Goal: Task Accomplishment & Management: Use online tool/utility

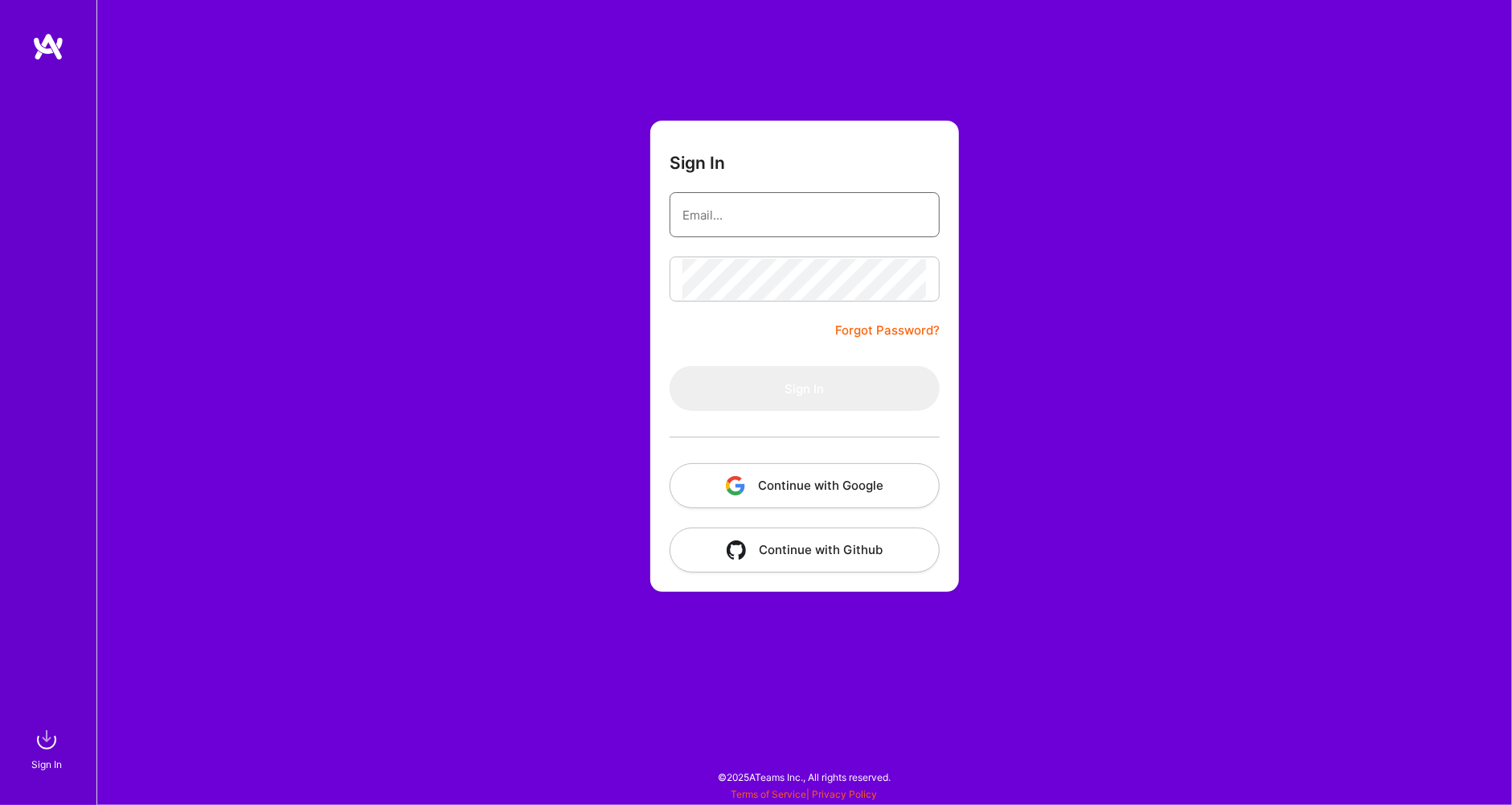
type input "[EMAIL_ADDRESS][DOMAIN_NAME]"
click at [805, 388] on button "Sign In" at bounding box center [805, 388] width 271 height 45
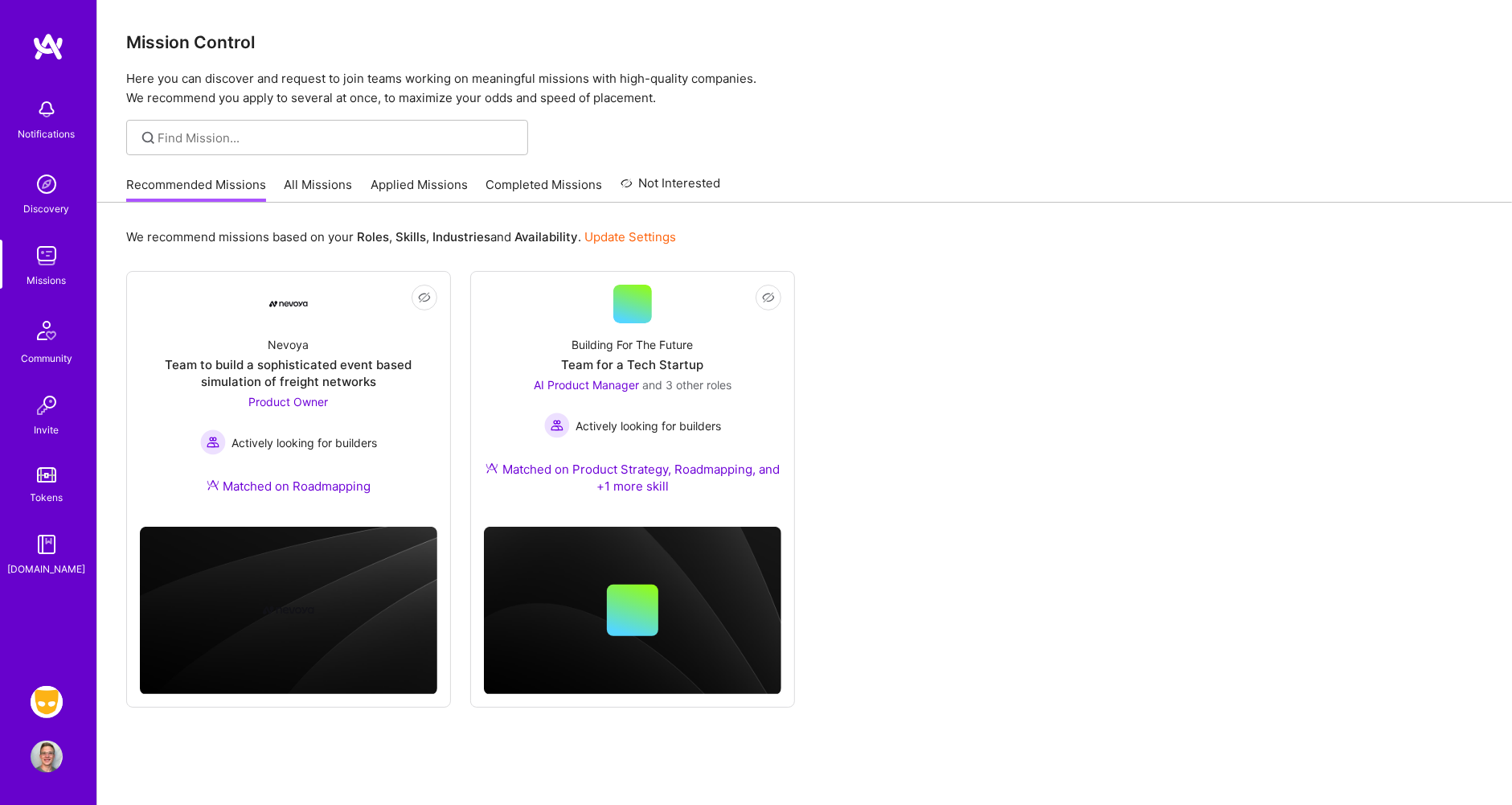
click at [58, 702] on img at bounding box center [47, 702] width 32 height 32
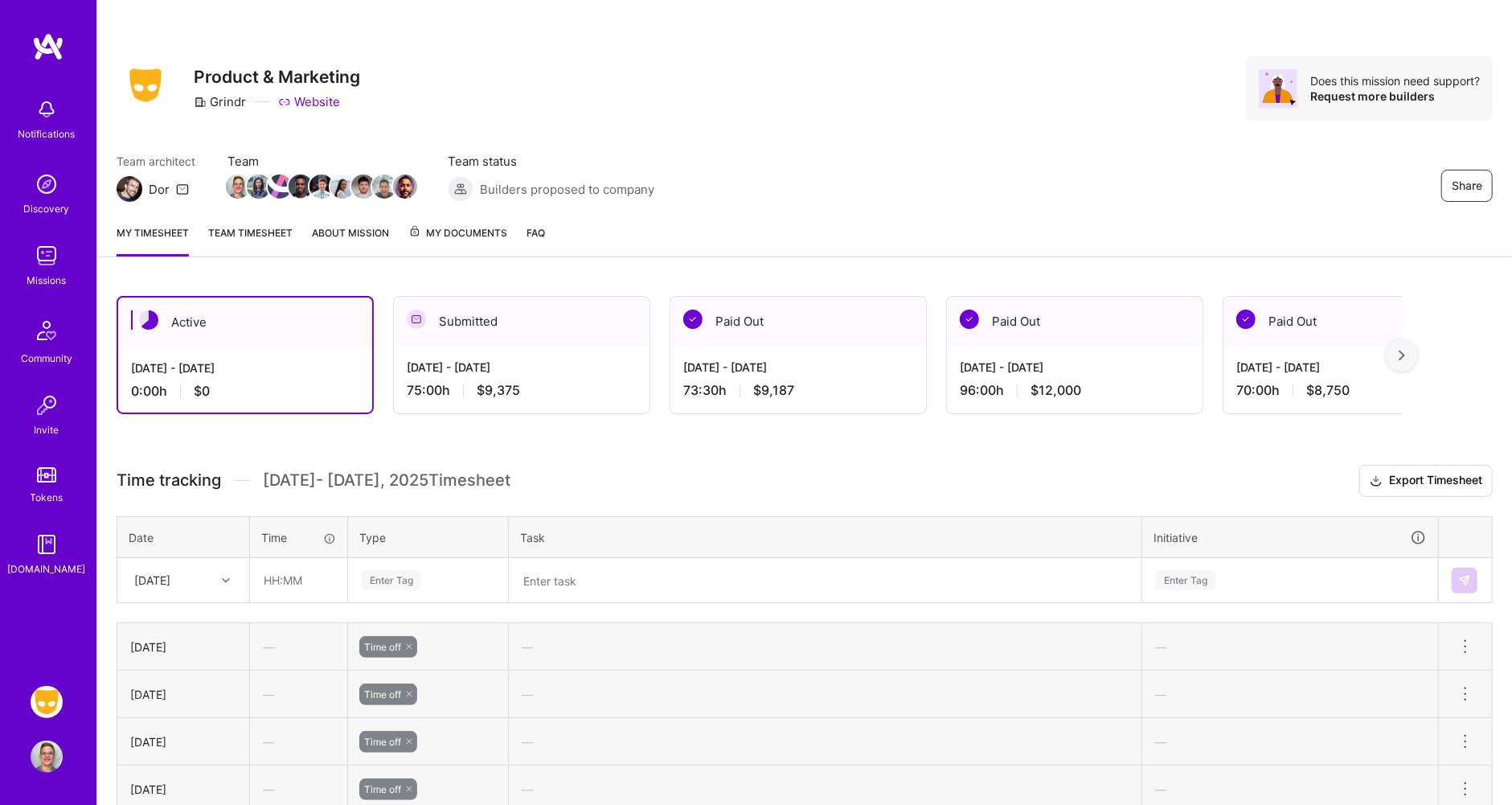
click at [383, 574] on div "Enter Tag" at bounding box center [428, 580] width 158 height 42
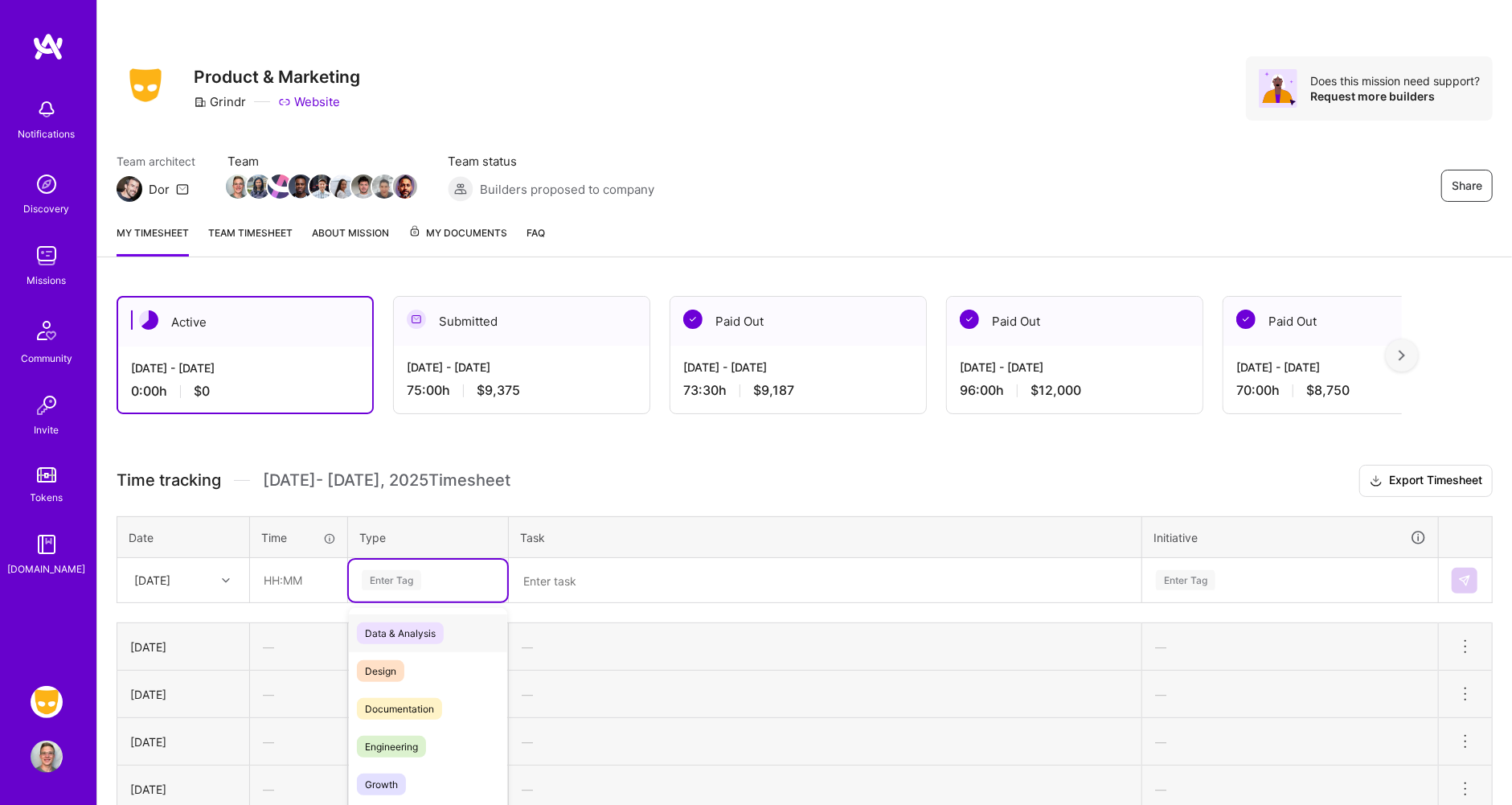
scroll to position [46, 0]
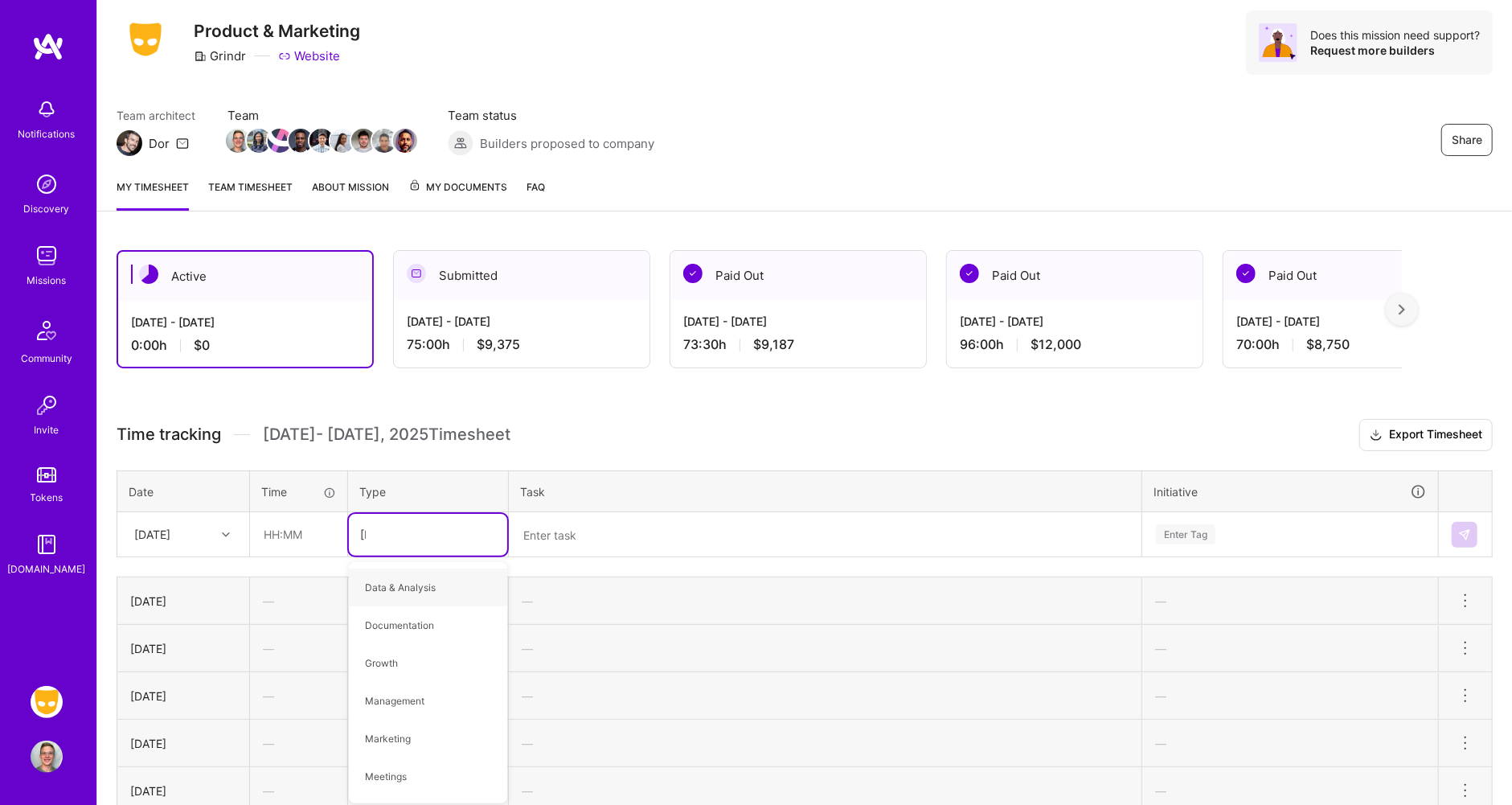
type input "time"
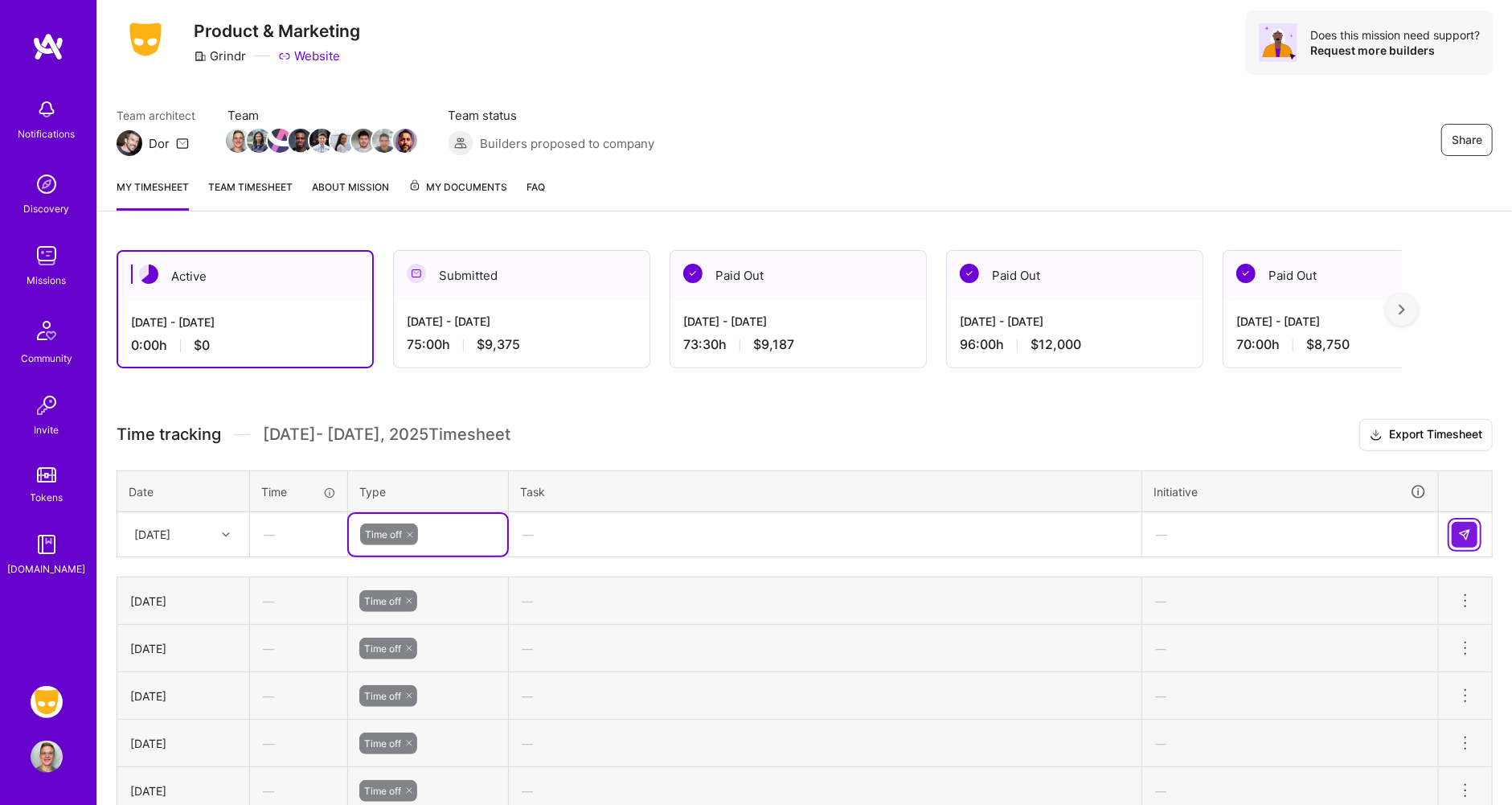
click at [1464, 521] on button at bounding box center [1464, 534] width 26 height 26
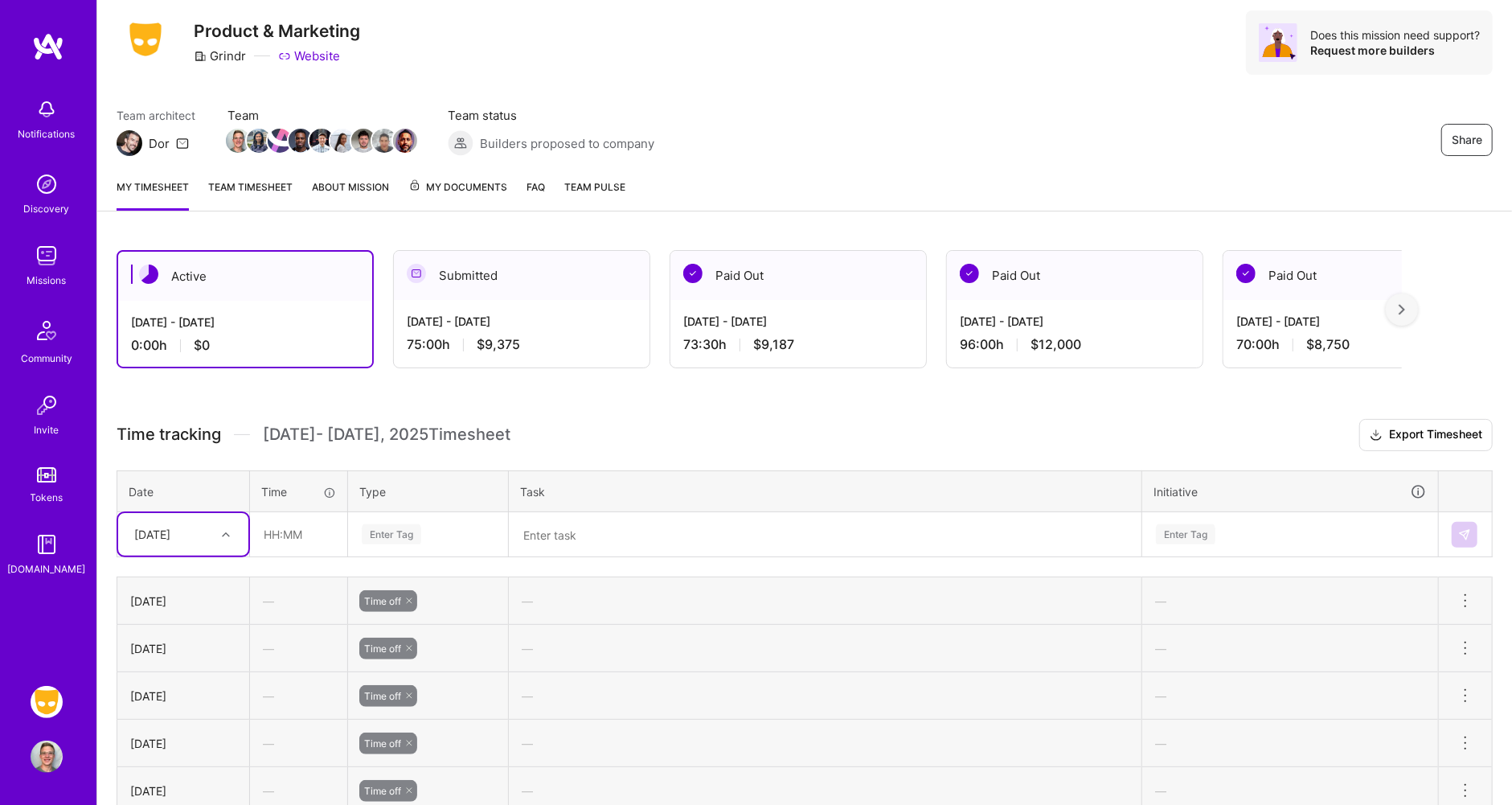
click at [573, 438] on h3 "Time tracking [DATE] - [DATE] Timesheet Export Timesheet" at bounding box center [804, 435] width 1376 height 32
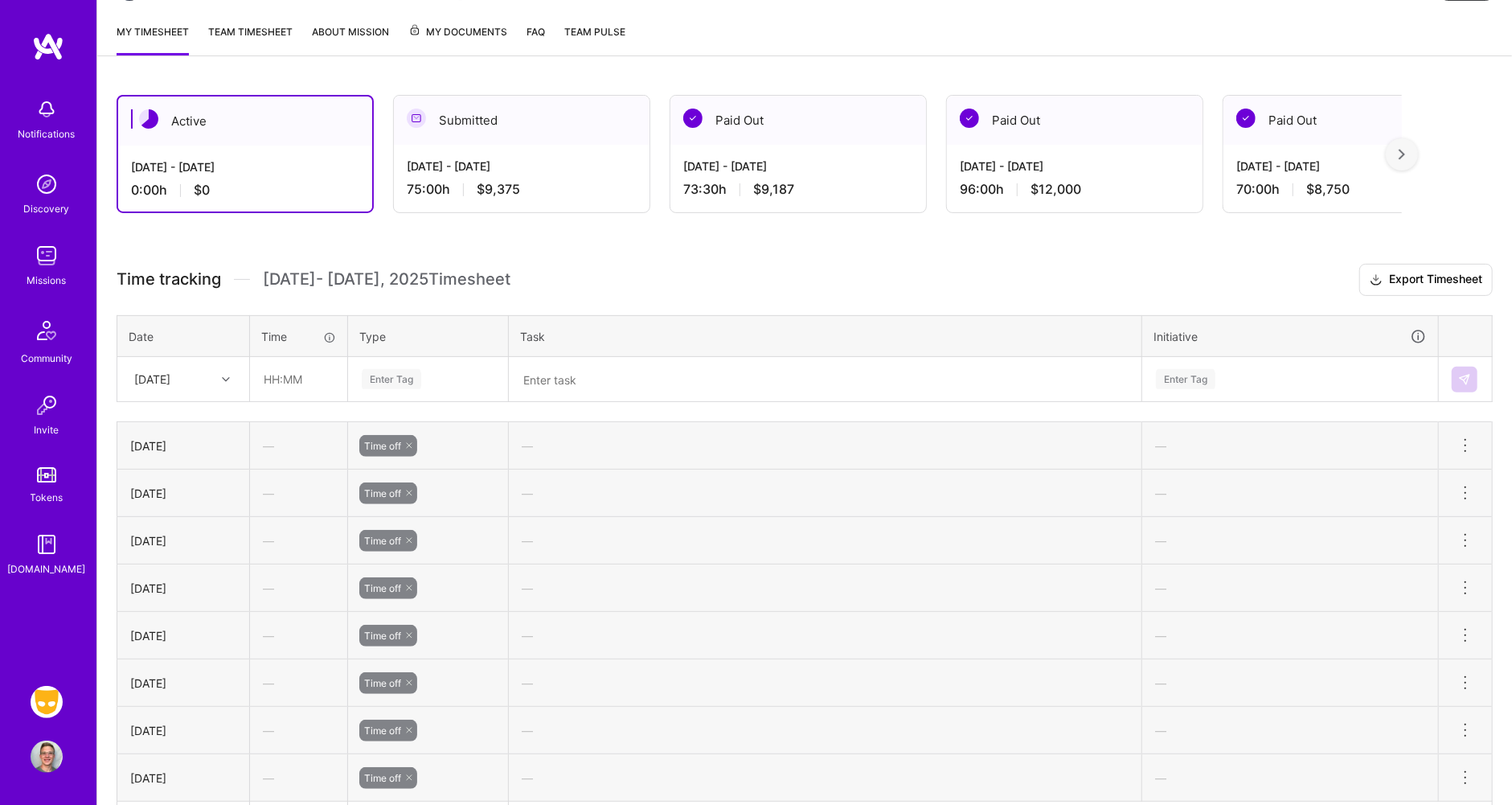
scroll to position [0, 0]
